Goal: Information Seeking & Learning: Check status

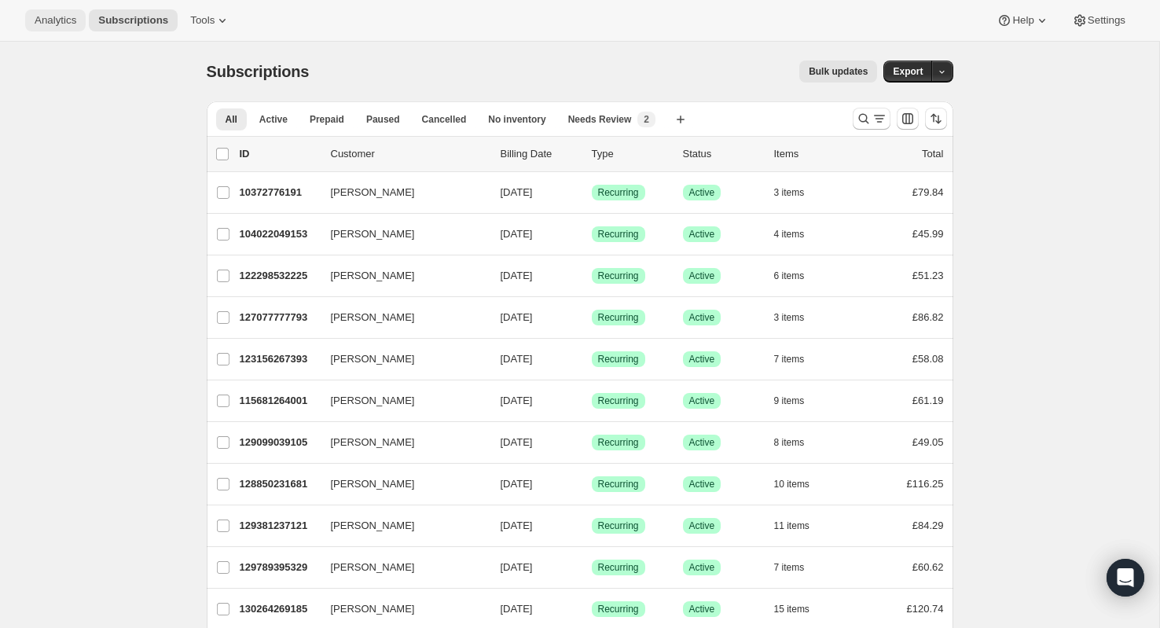
click at [61, 24] on span "Analytics" at bounding box center [56, 20] width 42 height 13
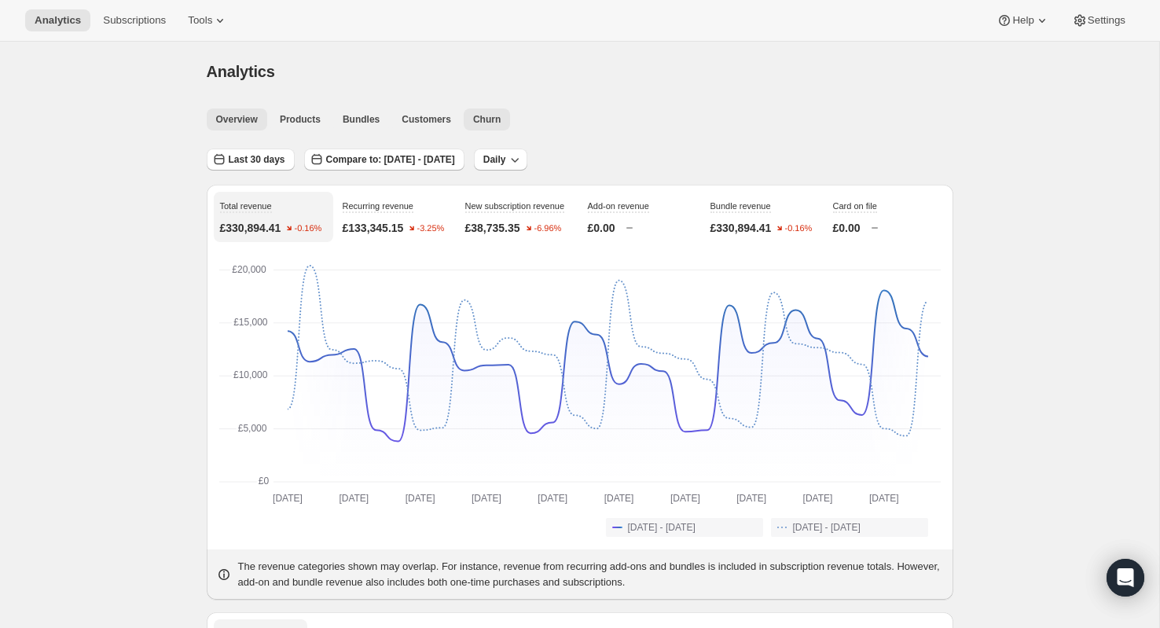
click at [471, 124] on button "Churn" at bounding box center [487, 119] width 46 height 22
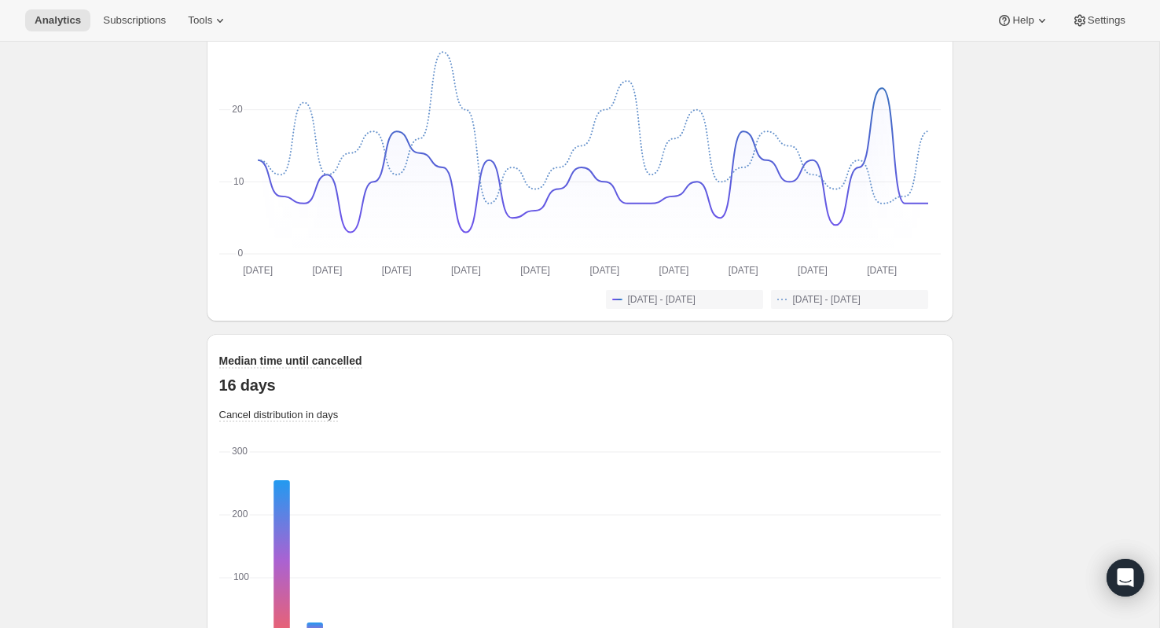
scroll to position [1209, 0]
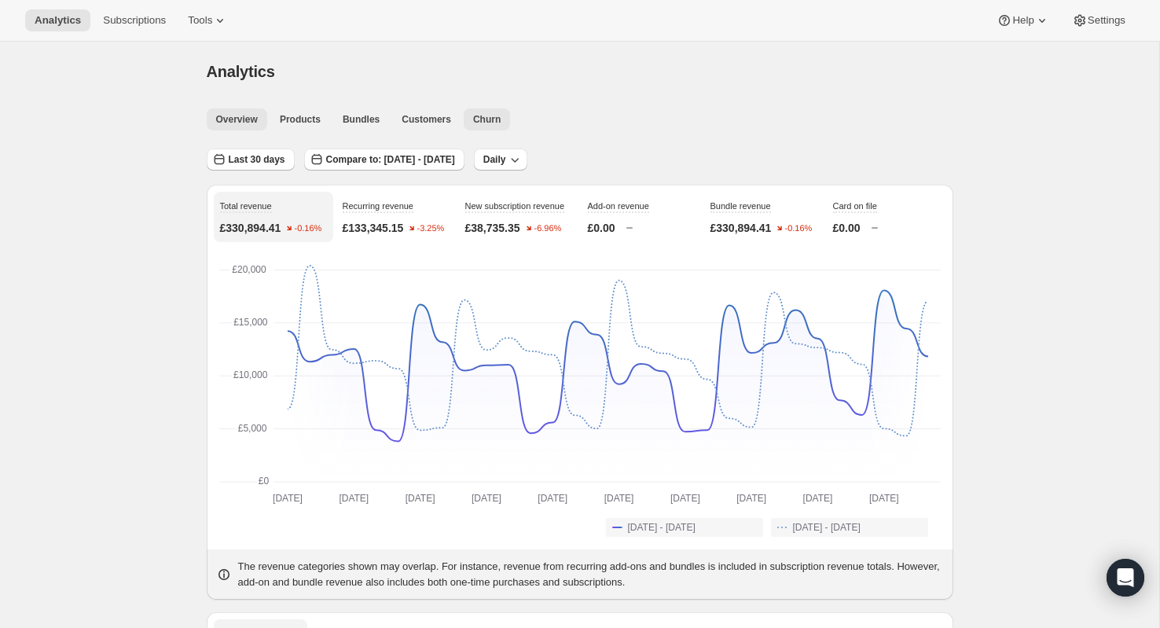
click at [484, 123] on span "Churn" at bounding box center [487, 119] width 28 height 13
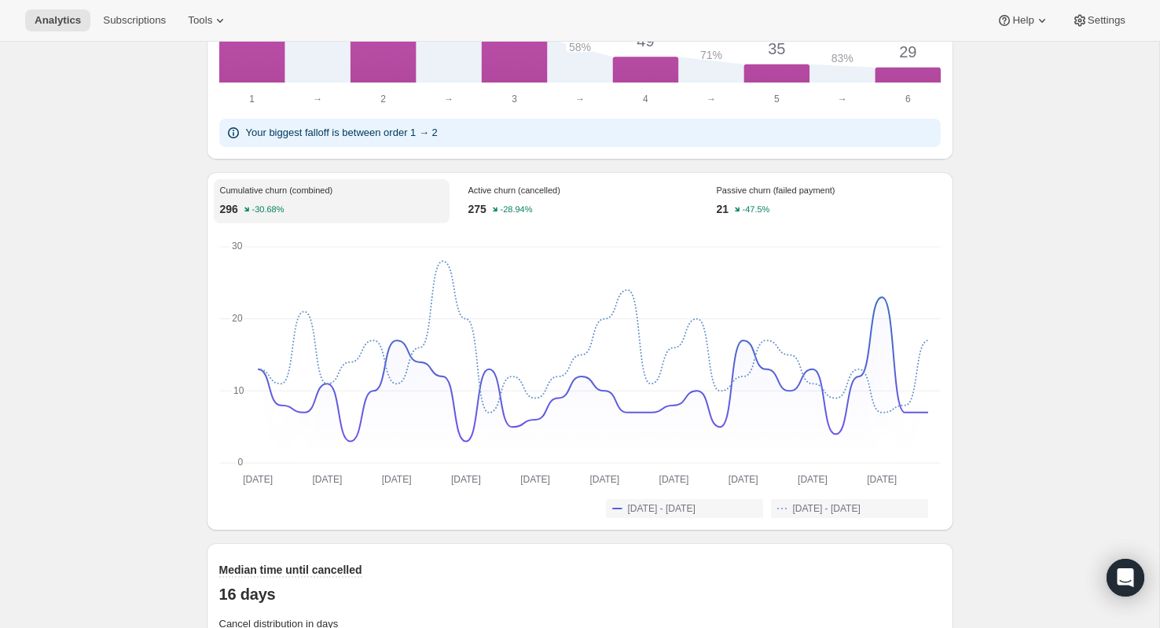
scroll to position [1032, 0]
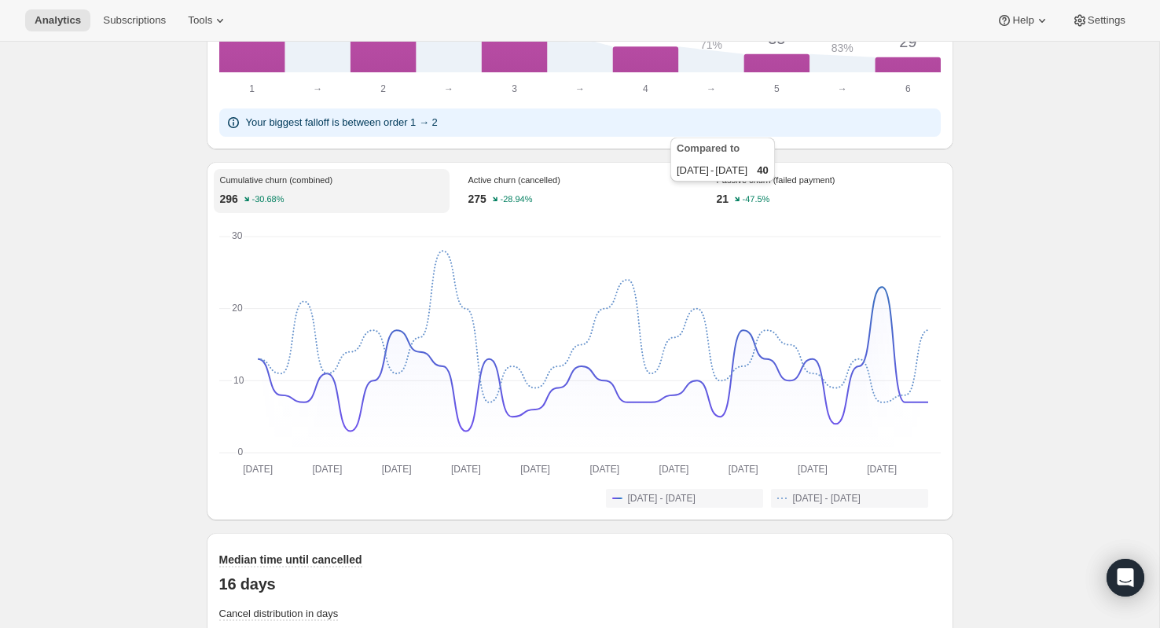
click at [744, 189] on div "Compared to [DATE] - [DATE] 40" at bounding box center [722, 162] width 111 height 57
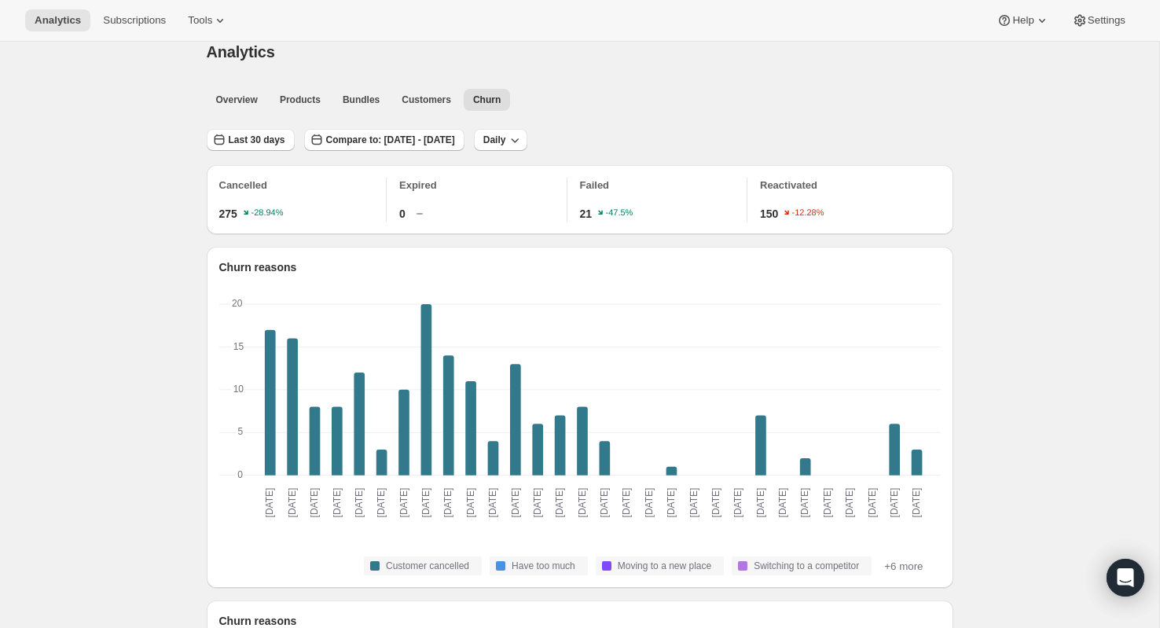
scroll to position [0, 0]
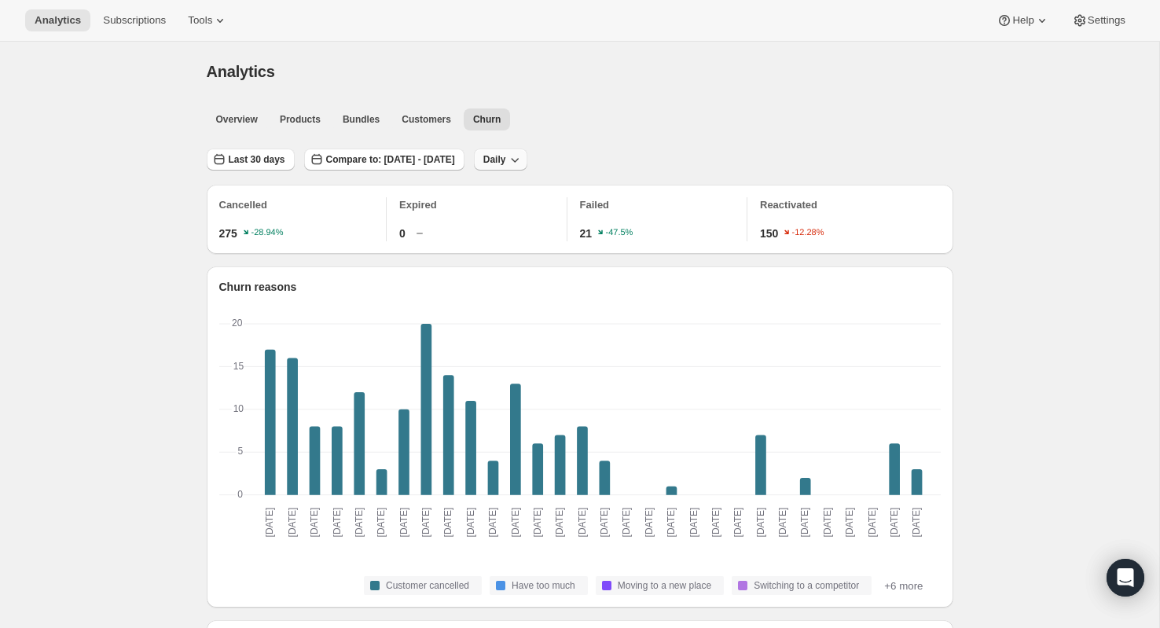
click at [506, 163] on span "Daily" at bounding box center [494, 159] width 23 height 13
click at [571, 215] on span "Weekly" at bounding box center [559, 218] width 33 height 12
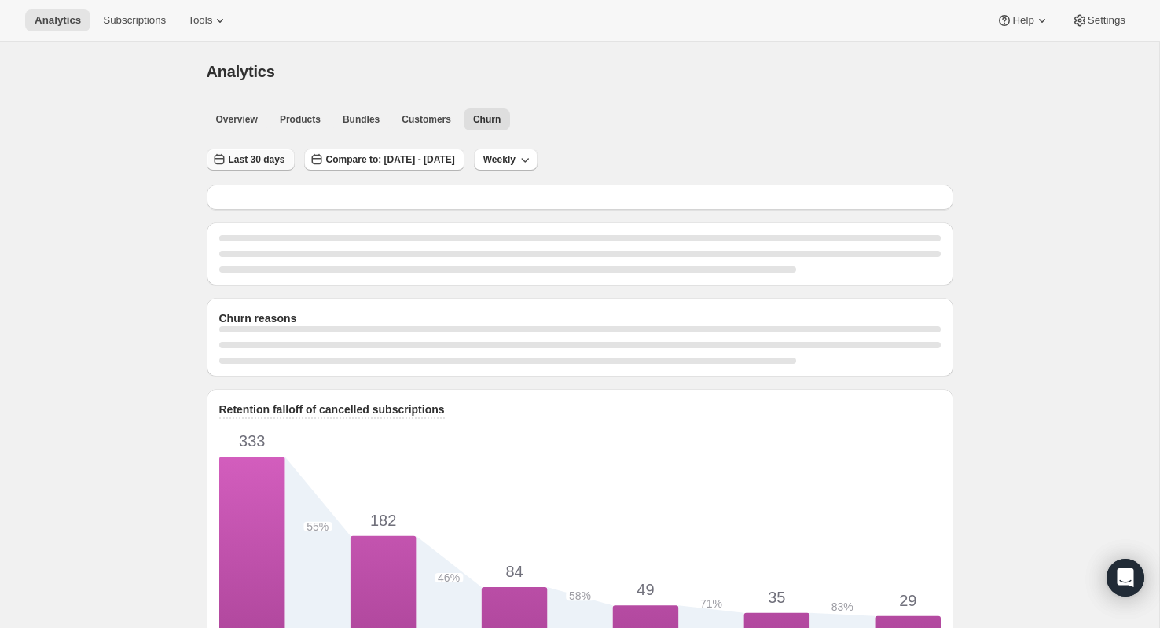
click at [264, 155] on span "Last 30 days" at bounding box center [257, 159] width 57 height 13
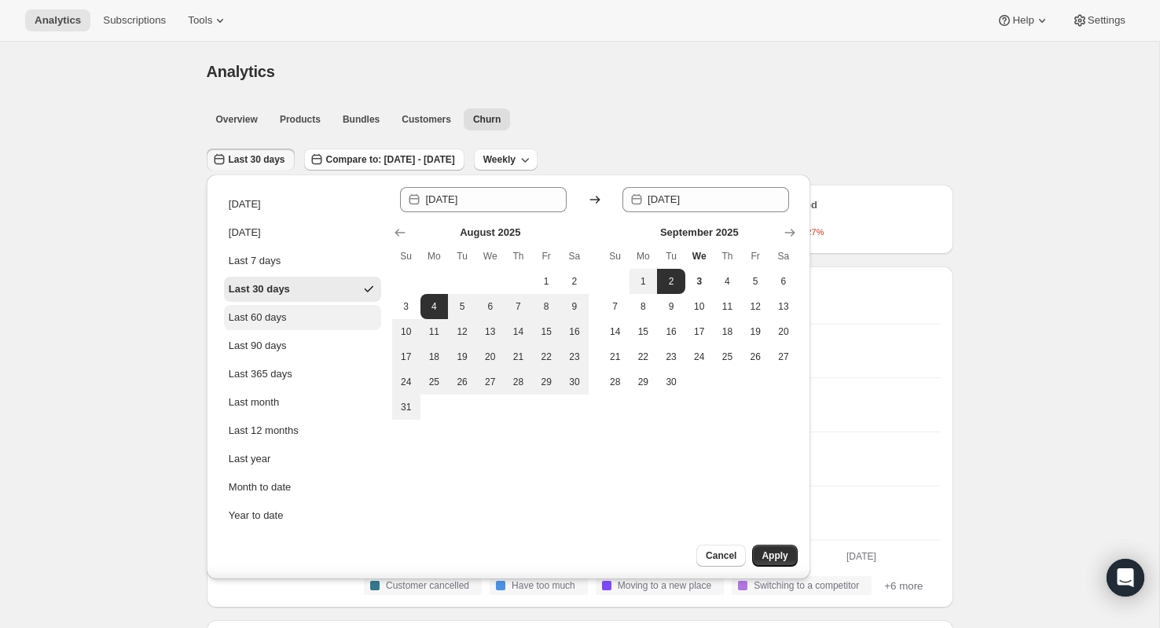
click at [279, 324] on div "Last 60 days" at bounding box center [258, 318] width 58 height 16
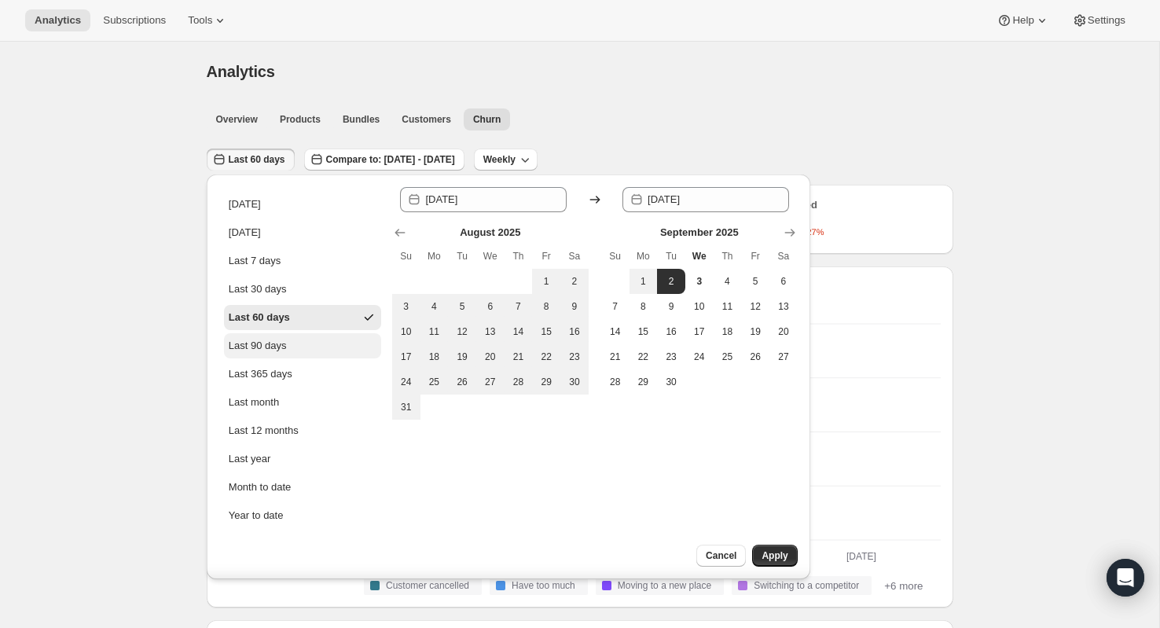
click at [289, 343] on button "Last 90 days" at bounding box center [302, 345] width 157 height 25
type input "[DATE]"
click at [759, 560] on button "Apply" at bounding box center [774, 556] width 45 height 22
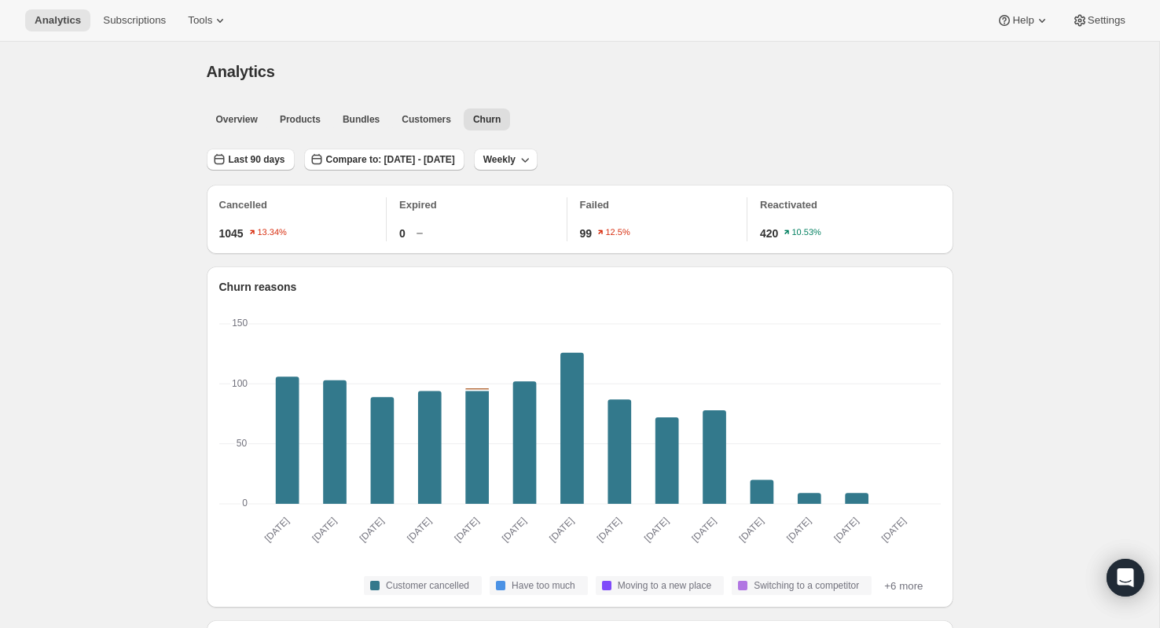
click at [228, 145] on div "Last 90 days Compare to: [DATE] - [DATE] Weekly" at bounding box center [580, 154] width 747 height 36
click at [266, 158] on span "Last 90 days" at bounding box center [257, 159] width 57 height 13
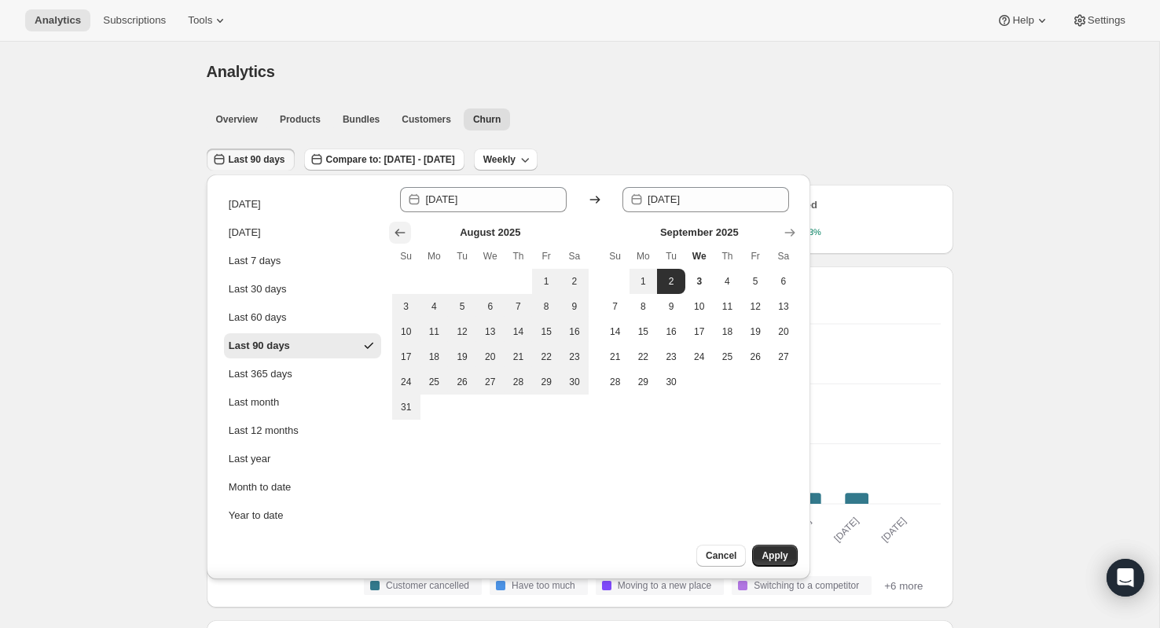
click at [389, 235] on button "Show previous month, July 2025" at bounding box center [400, 233] width 22 height 22
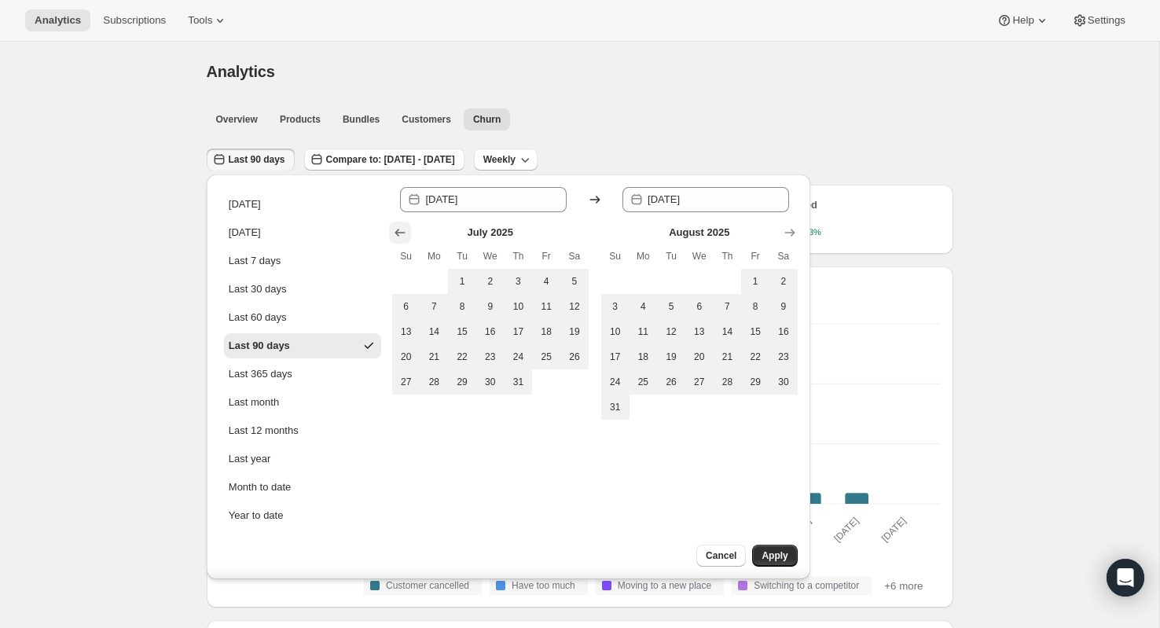
click at [399, 233] on icon "Show previous month, June 2025" at bounding box center [400, 233] width 16 height 16
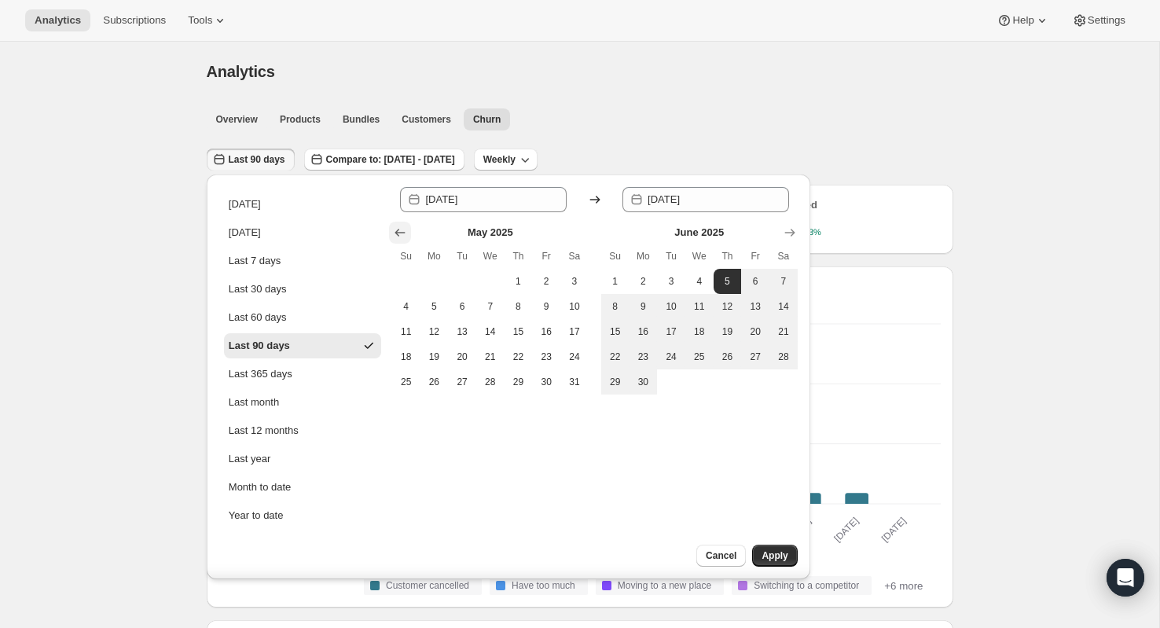
click at [399, 233] on icon "Show previous month, April 2025" at bounding box center [400, 233] width 16 height 16
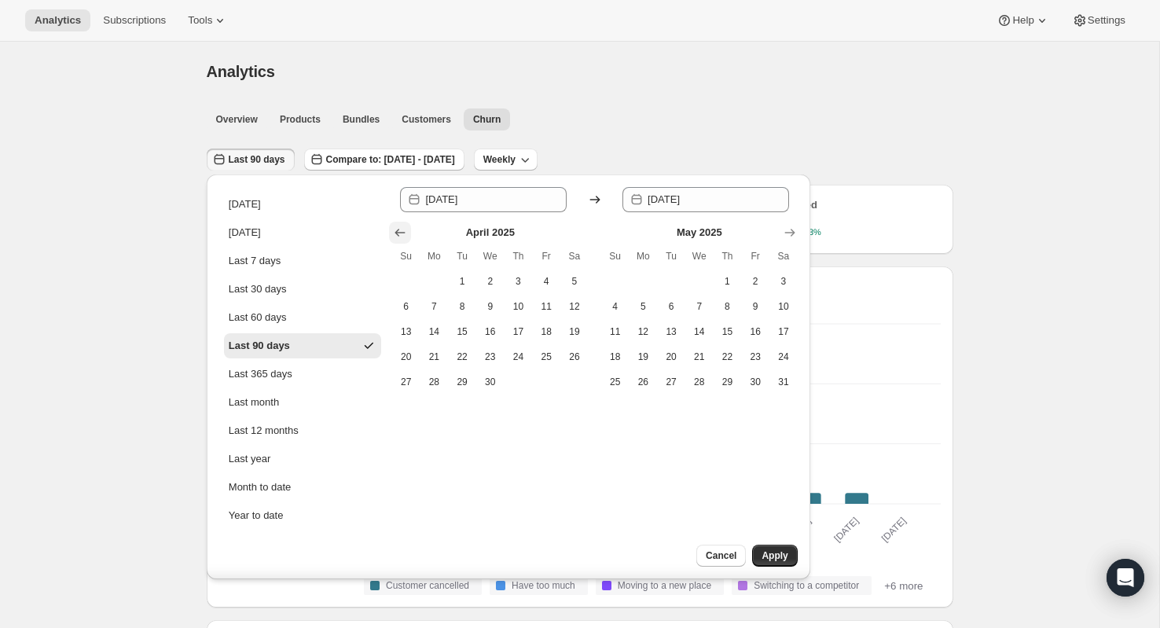
click at [399, 233] on icon "Show previous month, March 2025" at bounding box center [400, 233] width 16 height 16
click at [399, 233] on icon "Show previous month, February 2025" at bounding box center [400, 233] width 16 height 16
click at [577, 284] on span "1" at bounding box center [575, 281] width 16 height 13
type input "[DATE]"
click at [789, 229] on icon "Show next month, April 2025" at bounding box center [790, 233] width 16 height 16
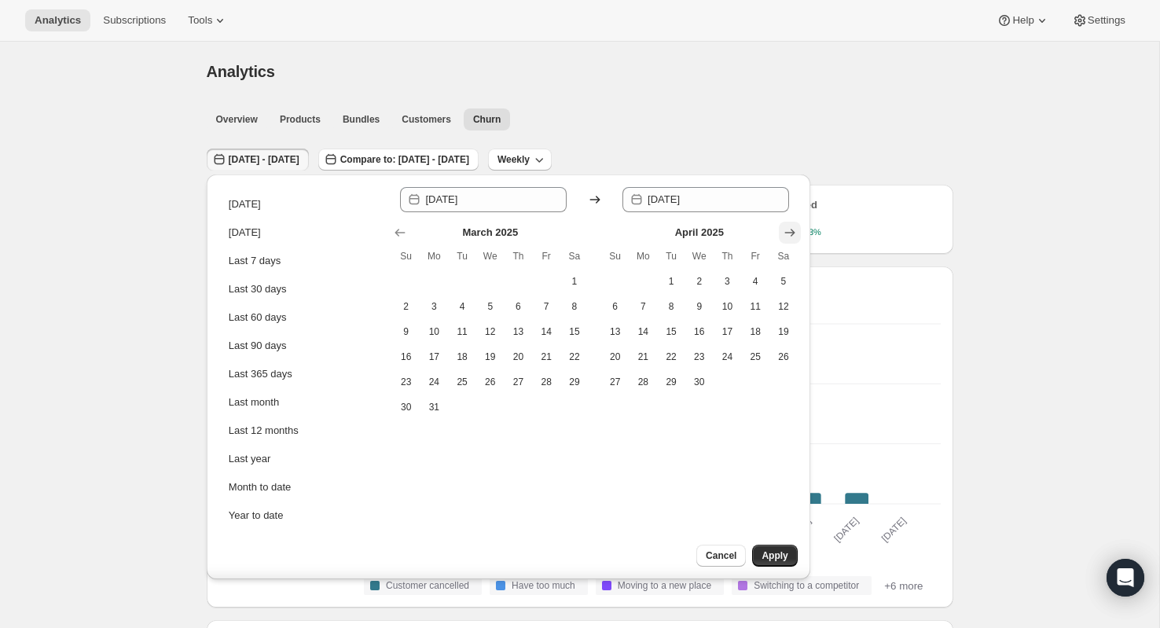
click at [792, 237] on icon "Show next month, May 2025" at bounding box center [790, 233] width 16 height 16
click at [792, 237] on icon "Show next month, June 2025" at bounding box center [790, 233] width 16 height 16
click at [792, 237] on icon "Show next month, August 2025" at bounding box center [790, 233] width 16 height 16
click at [792, 237] on icon "Show next month, September 2025" at bounding box center [790, 233] width 16 height 16
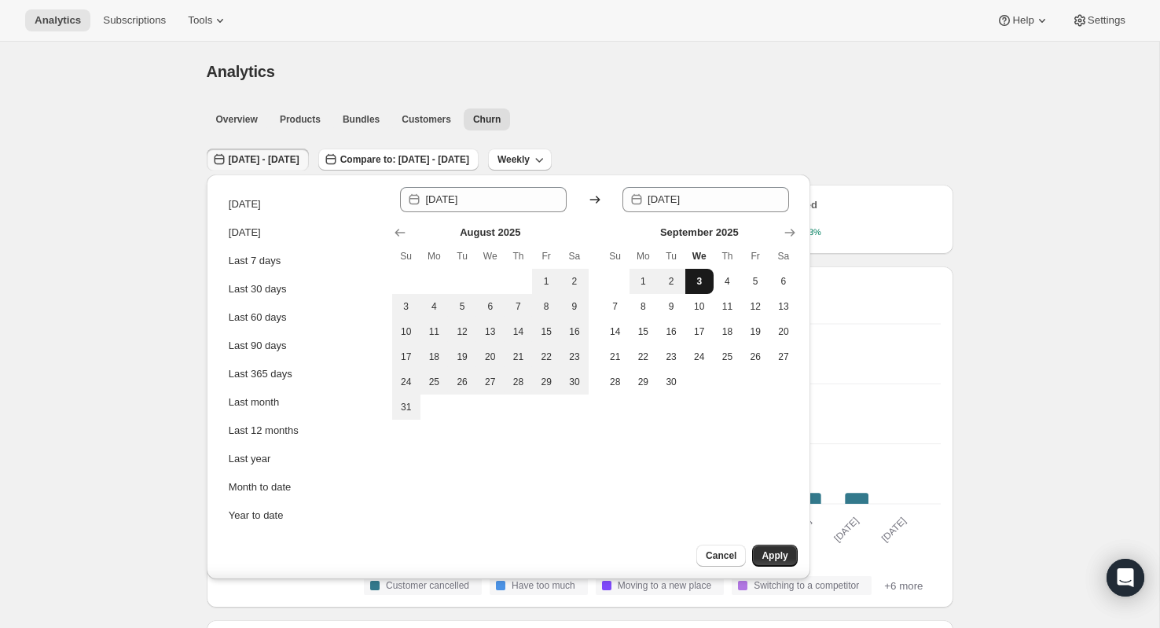
click at [698, 288] on button "3" at bounding box center [699, 281] width 28 height 25
type input "[DATE]"
click at [771, 557] on span "Apply" at bounding box center [775, 555] width 26 height 13
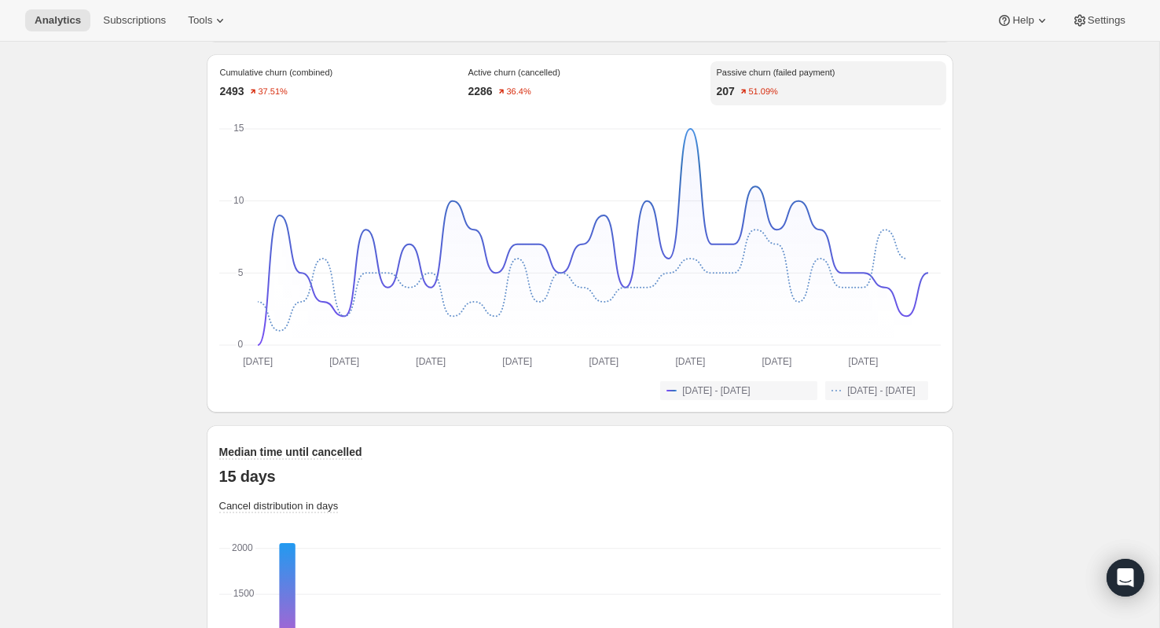
scroll to position [1135, 0]
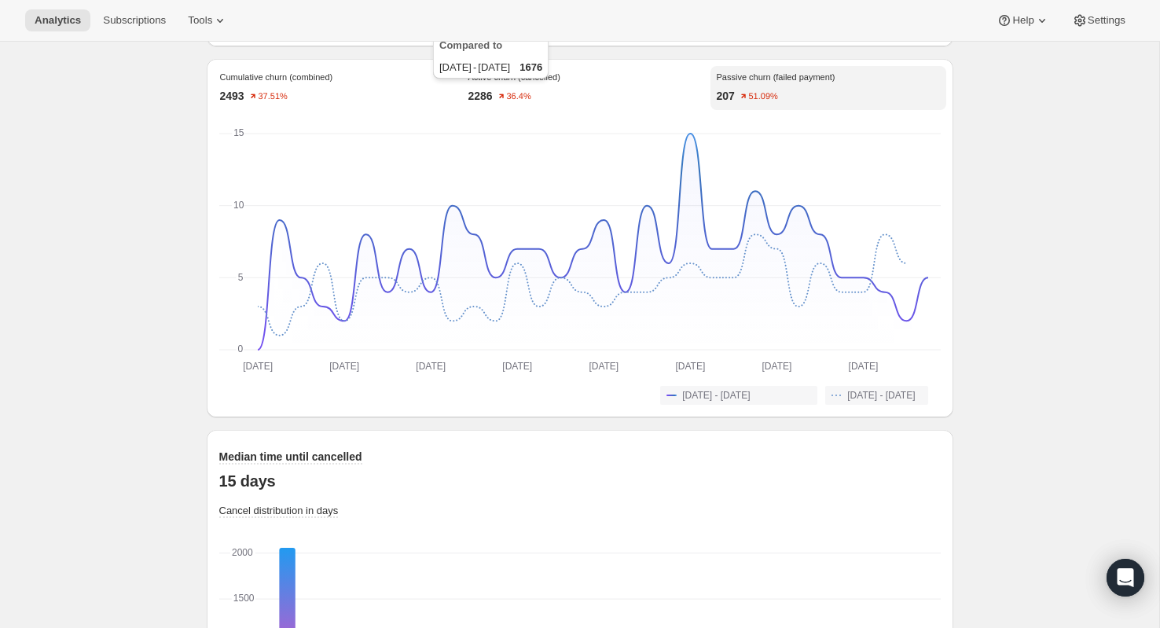
click at [527, 92] on text "36.4%" at bounding box center [518, 96] width 24 height 9
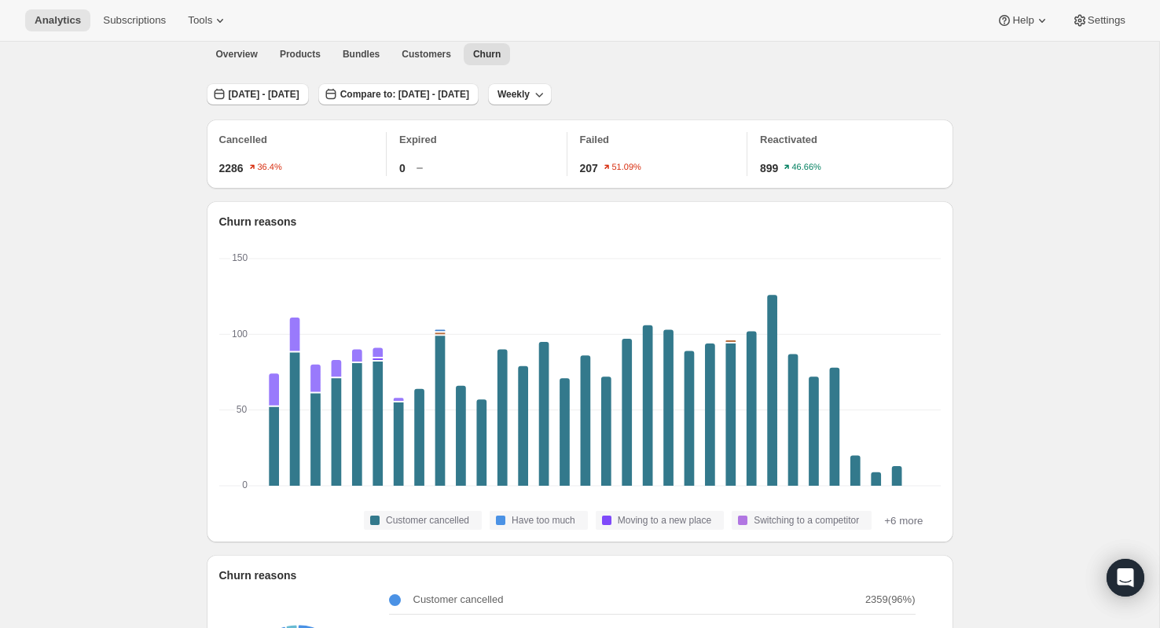
scroll to position [0, 0]
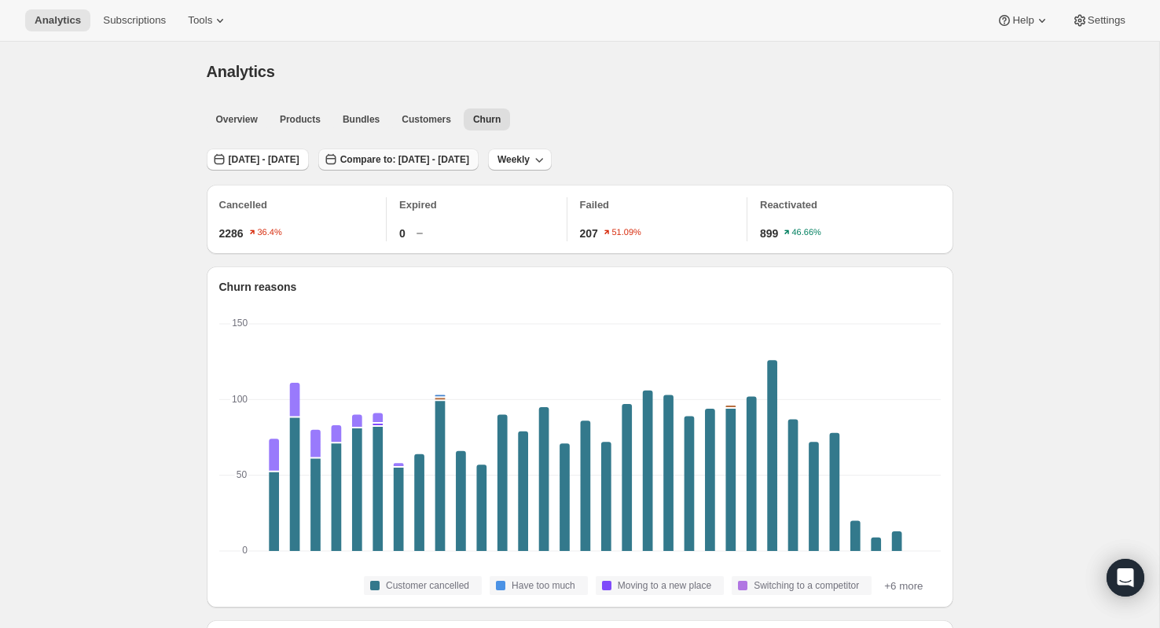
click at [479, 152] on button "Compare to: [DATE] - [DATE]" at bounding box center [398, 160] width 160 height 22
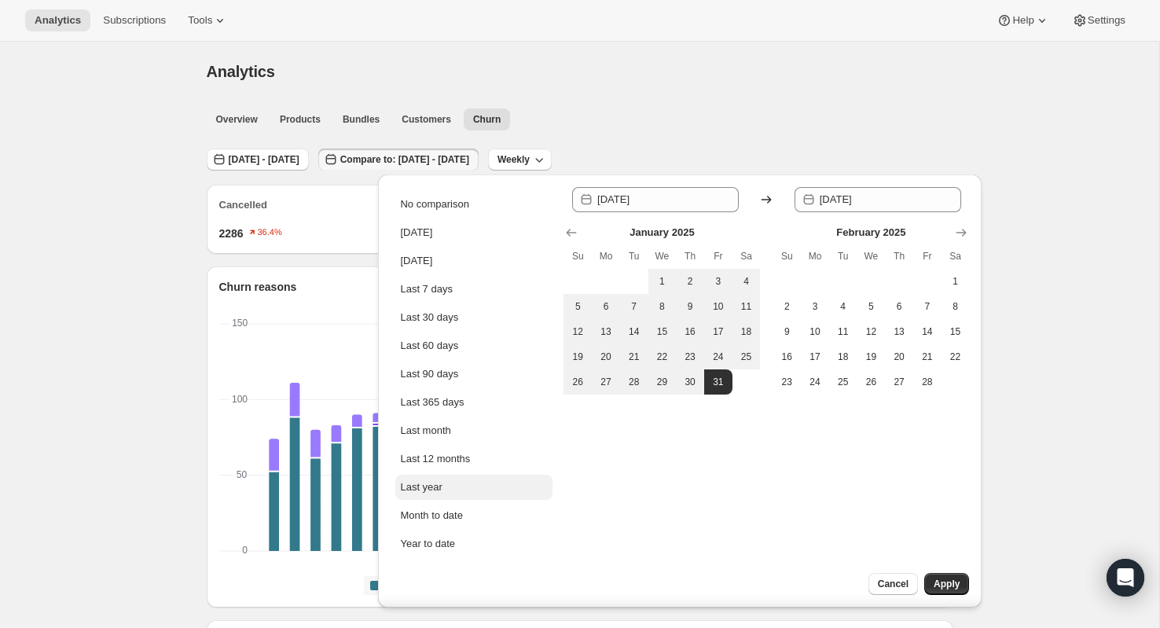
click at [446, 487] on button "Last year" at bounding box center [473, 487] width 157 height 25
type input "[DATE]"
click at [950, 593] on button "Apply" at bounding box center [946, 584] width 45 height 22
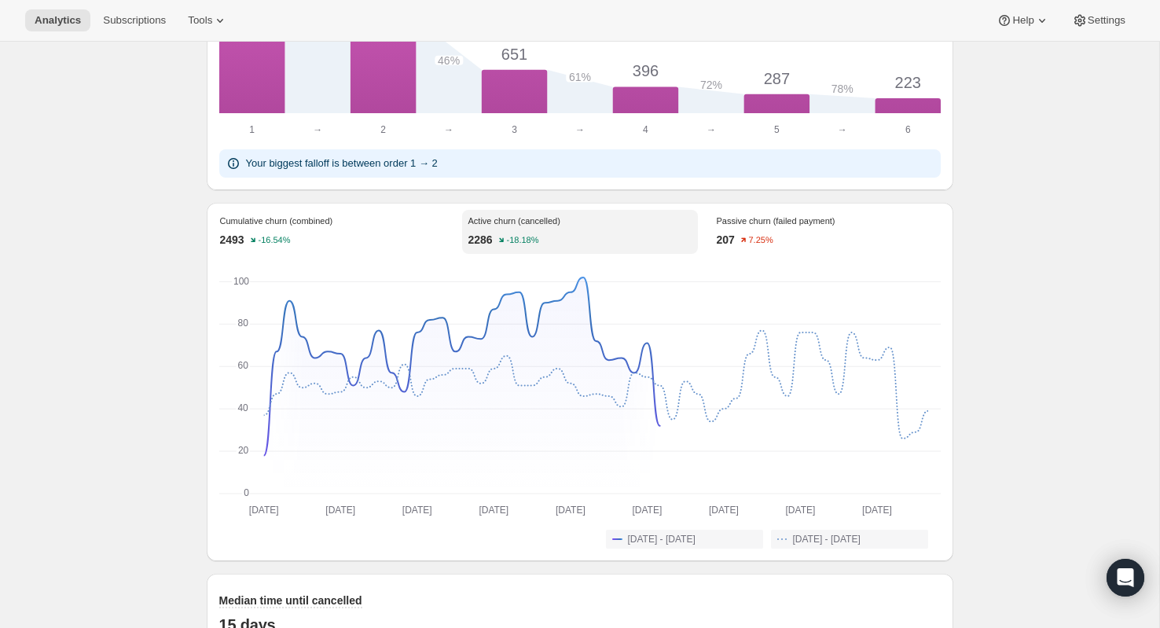
scroll to position [993, 0]
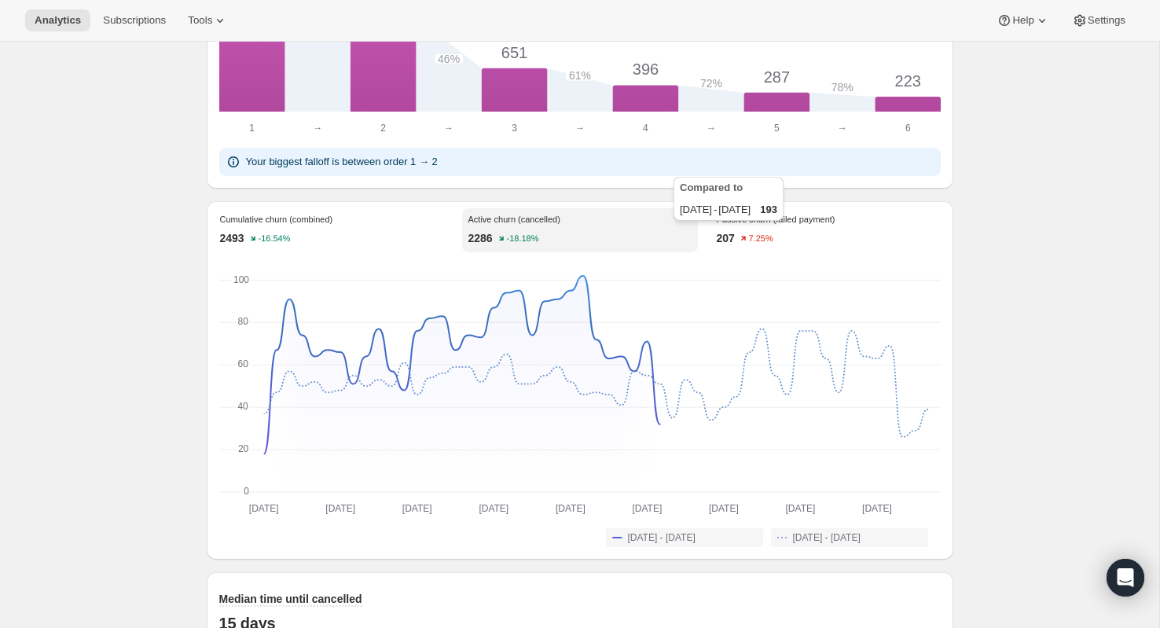
click at [767, 225] on div "Compared to [DATE] - [DATE] 193" at bounding box center [729, 202] width 116 height 57
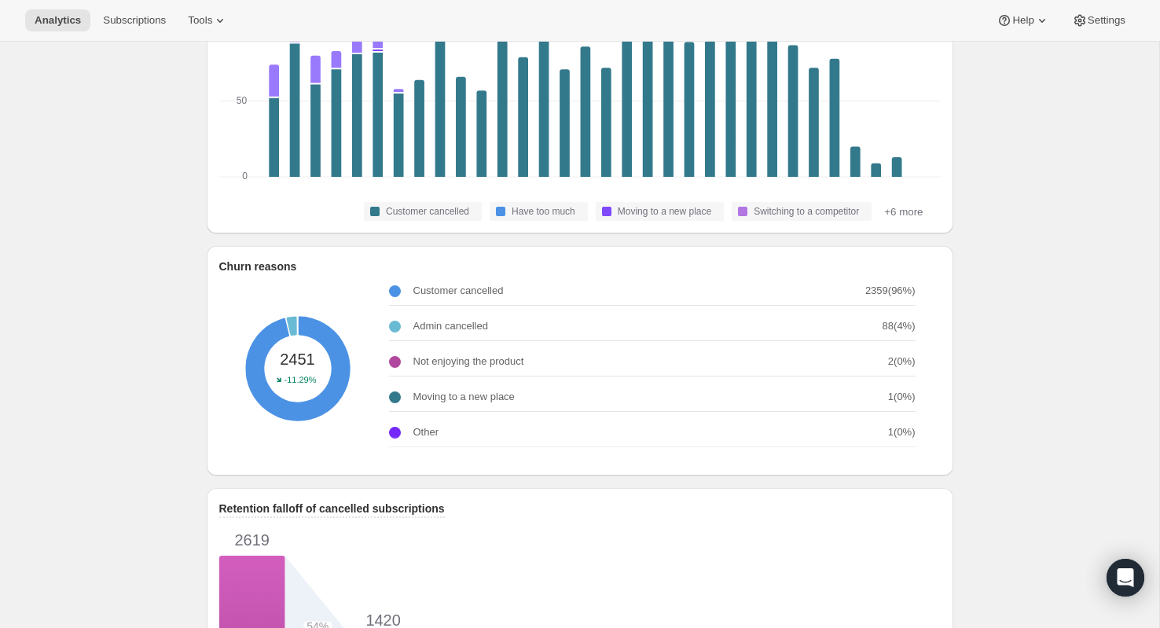
scroll to position [0, 0]
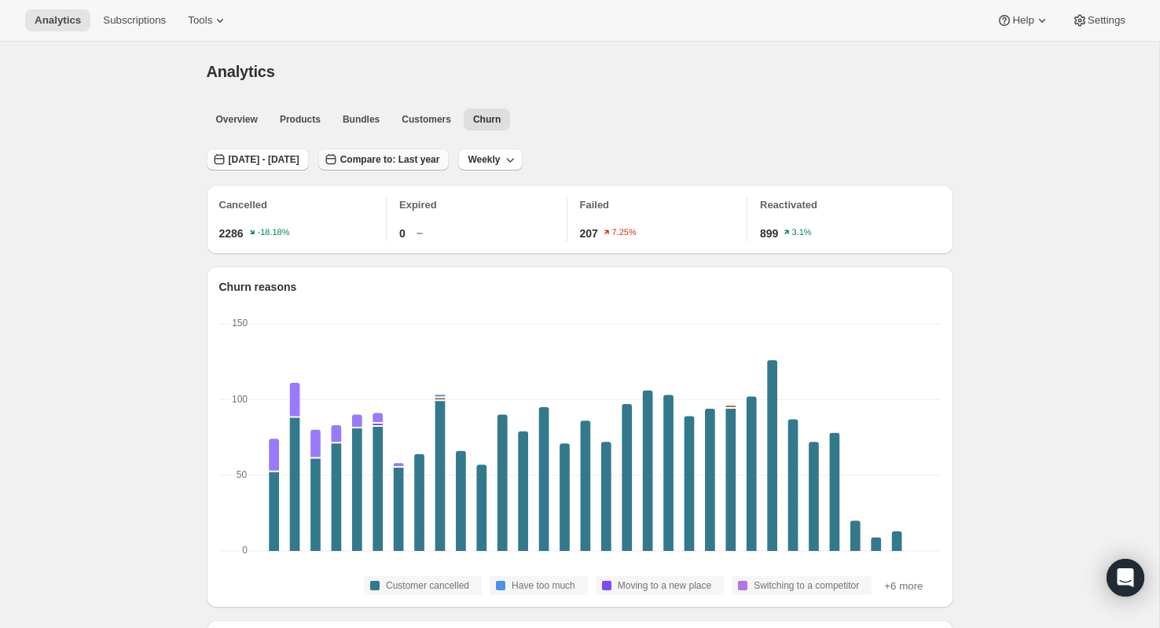
click at [440, 160] on span "Compare to: Last year" at bounding box center [390, 159] width 100 height 13
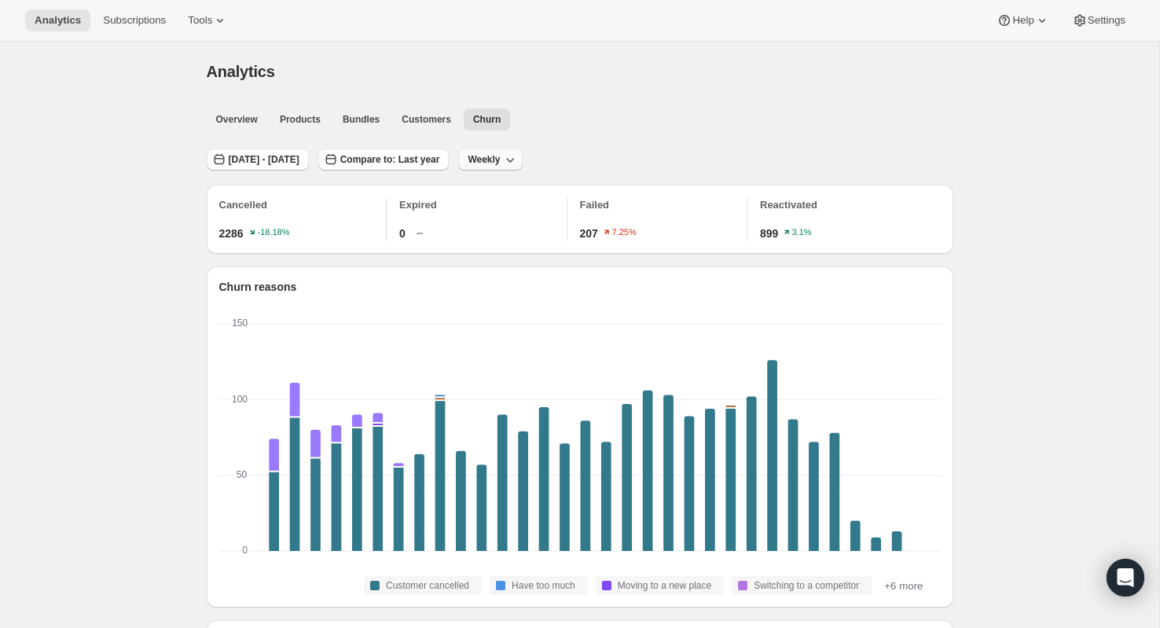
click at [522, 152] on button "Weekly" at bounding box center [490, 160] width 64 height 22
click at [548, 237] on span "Monthly" at bounding box center [552, 245] width 36 height 16
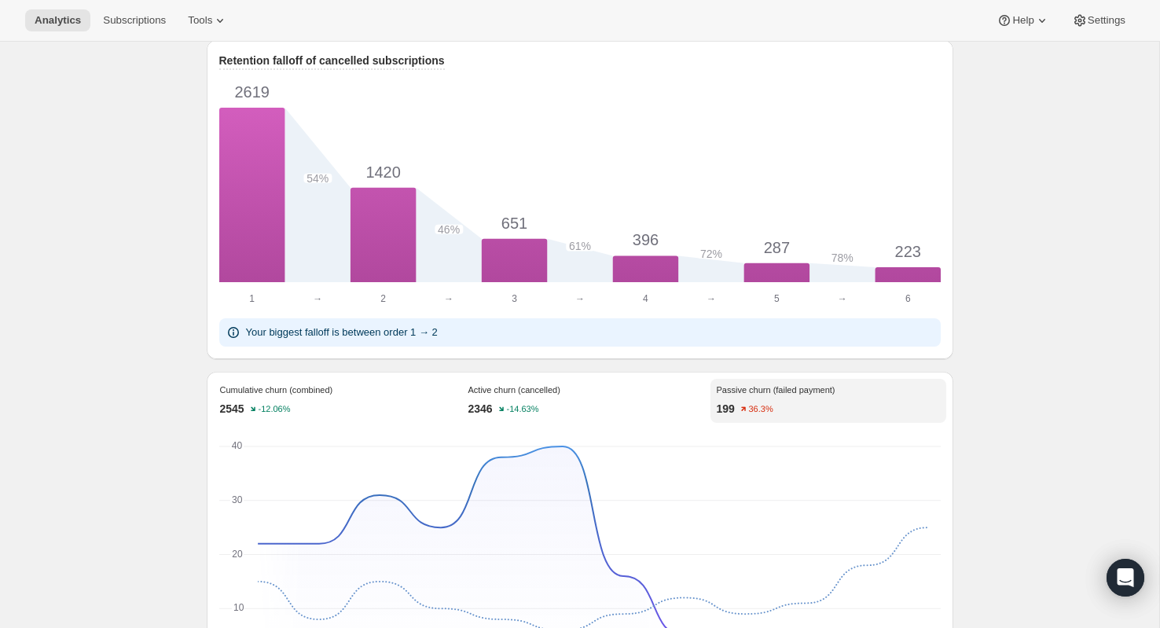
scroll to position [1020, 0]
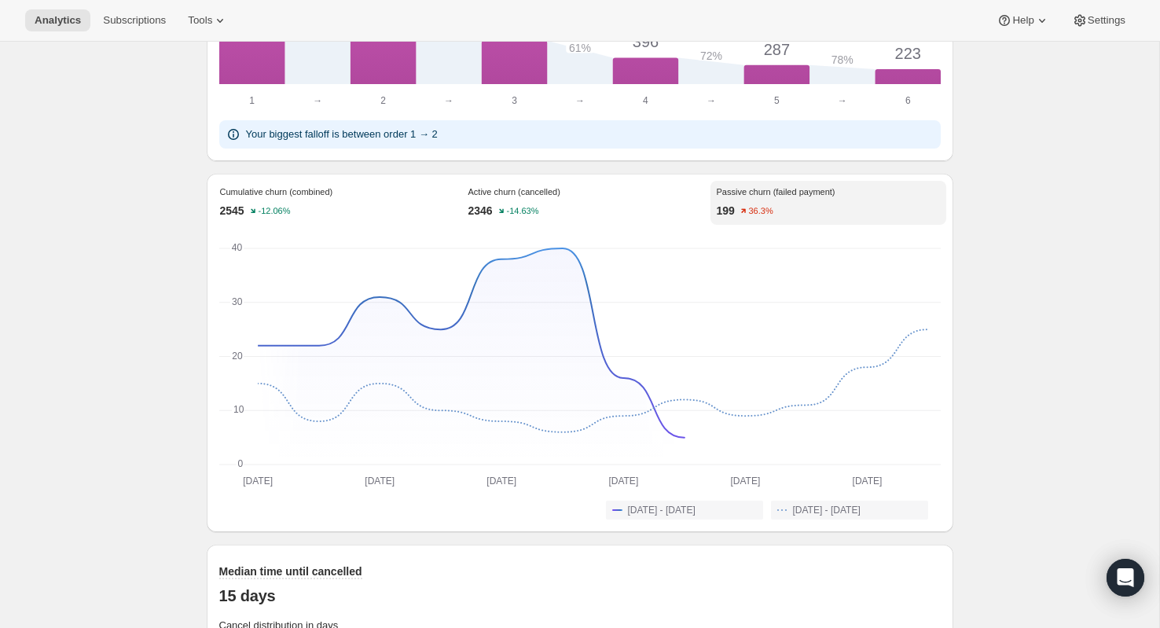
click at [286, 181] on div "Cumulative churn (combined) 2545 -12.06%" at bounding box center [332, 203] width 236 height 44
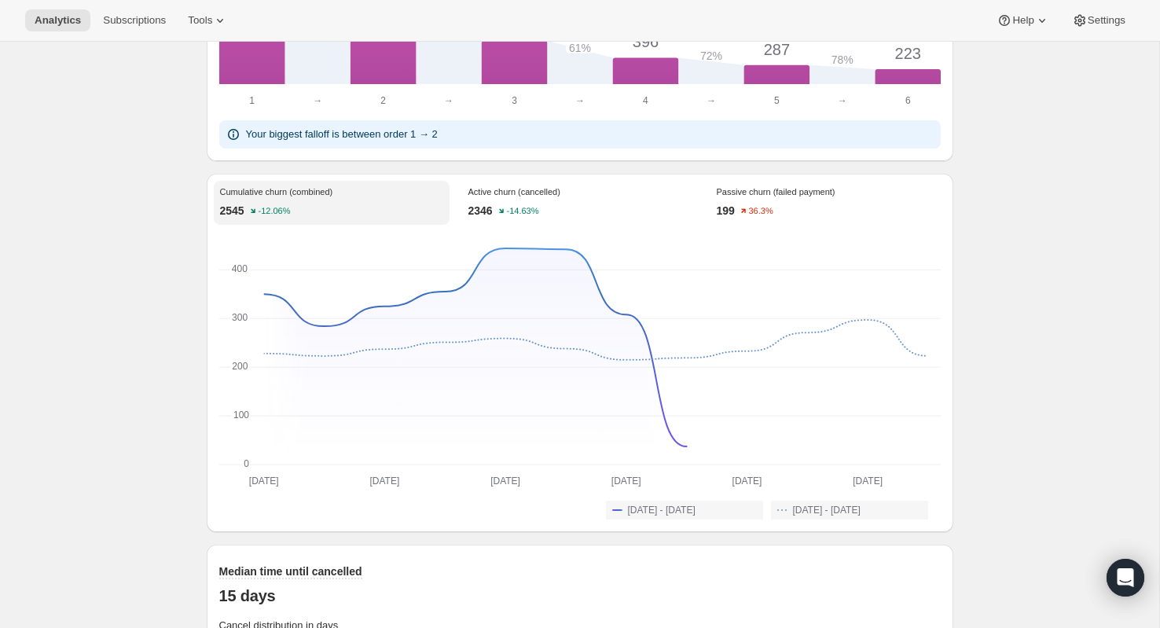
click at [519, 191] on p "Active churn (cancelled)" at bounding box center [580, 191] width 223 height 9
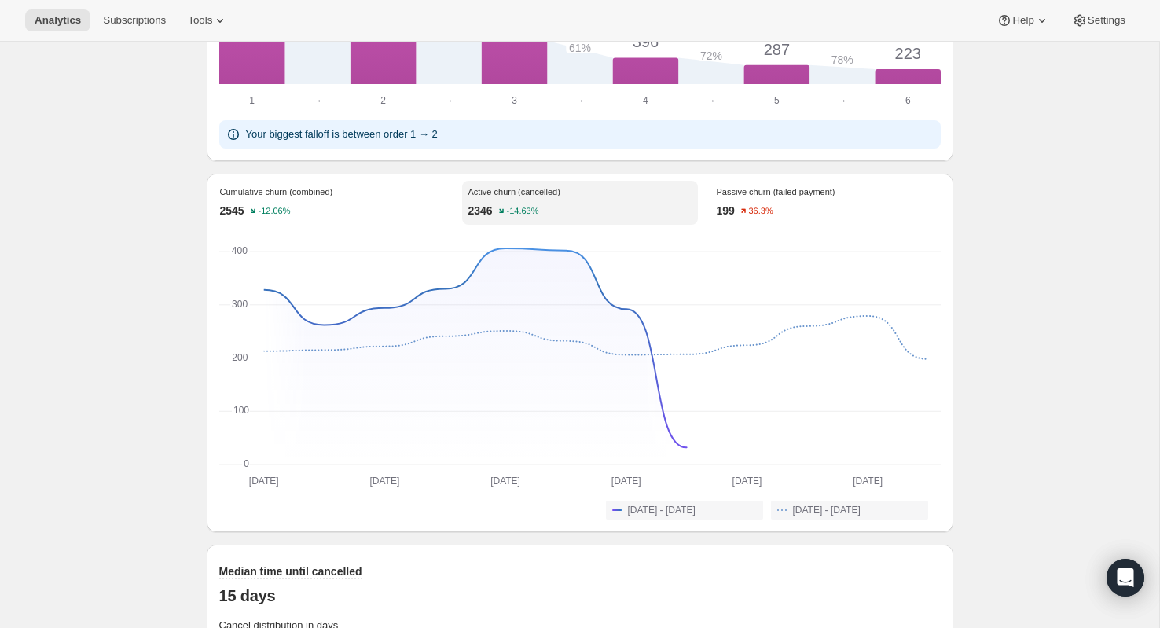
click at [791, 205] on div "199 36.3%" at bounding box center [828, 211] width 223 height 16
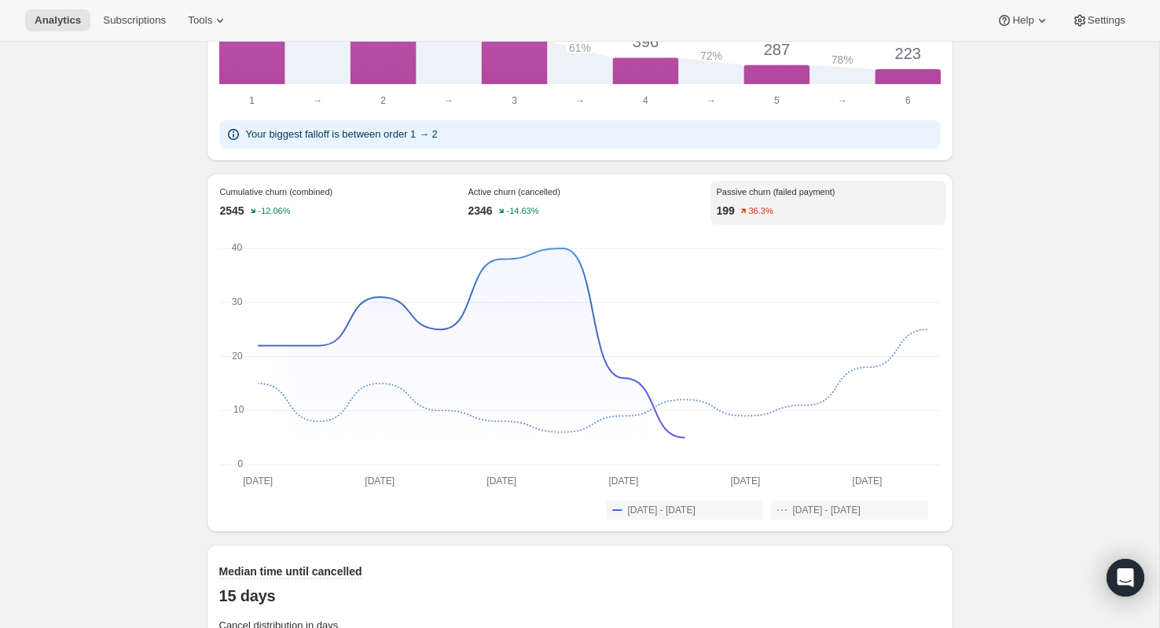
click at [50, 337] on div "Analytics. This page is ready Analytics Overview Products Bundles Customers Chu…" at bounding box center [579, 15] width 1159 height 1988
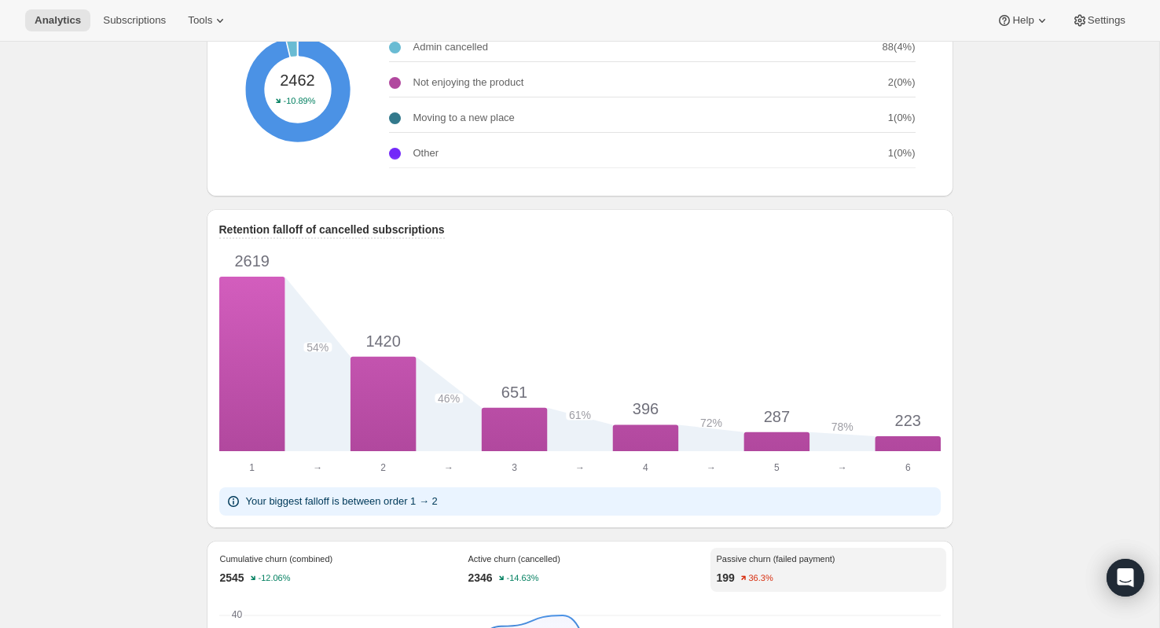
scroll to position [558, 0]
